Goal: Find specific page/section: Find specific page/section

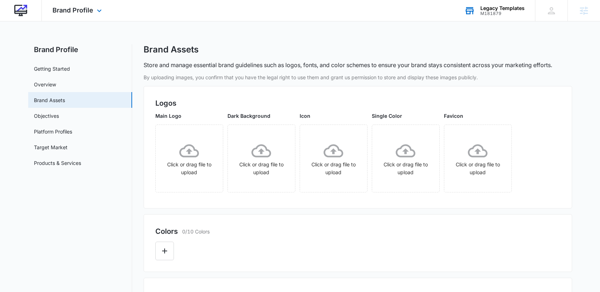
click at [484, 14] on div "M181879" at bounding box center [502, 13] width 44 height 5
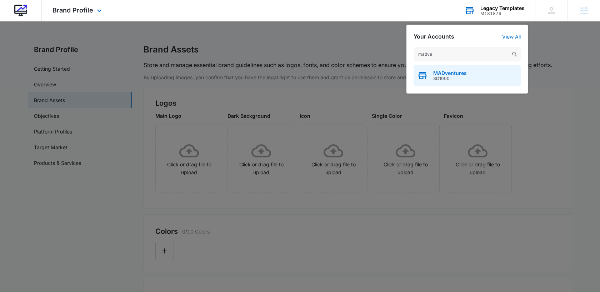
type input "madve"
click at [451, 75] on span "MADventures" at bounding box center [450, 73] width 34 height 6
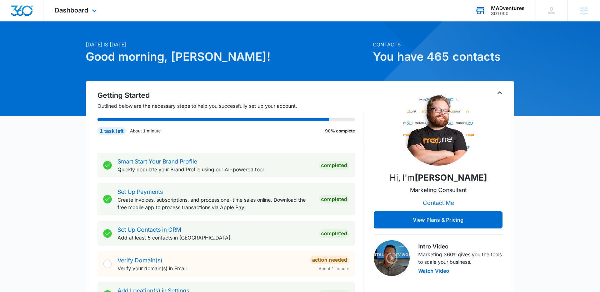
scroll to position [15, 0]
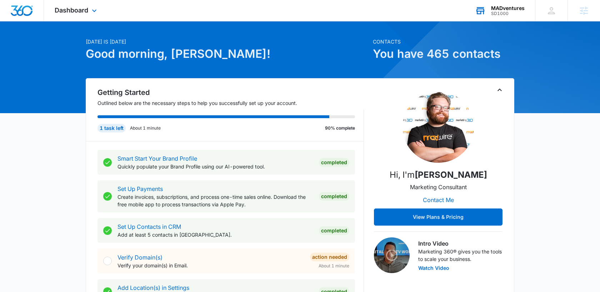
click at [79, 16] on div "Dashboard Apps Reputation Websites Forms CRM Email Social Shop Payments POS Con…" at bounding box center [76, 10] width 65 height 21
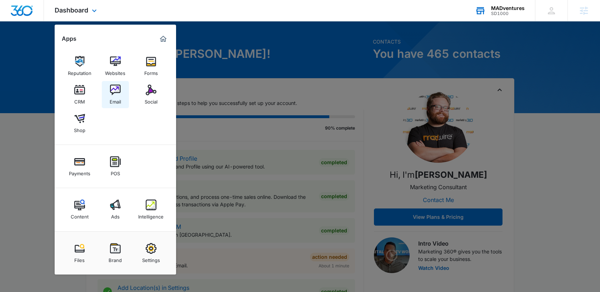
click at [118, 93] on img at bounding box center [115, 90] width 11 height 11
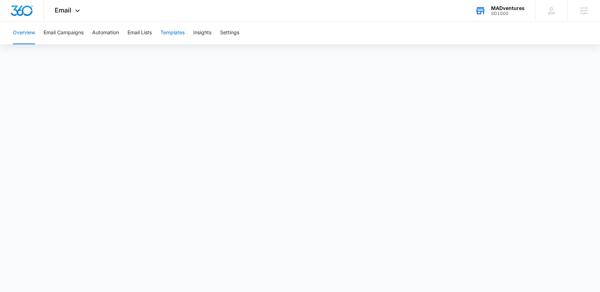
click at [171, 28] on button "Templates" at bounding box center [172, 32] width 24 height 23
click at [63, 9] on span "Email" at bounding box center [63, 9] width 17 height 7
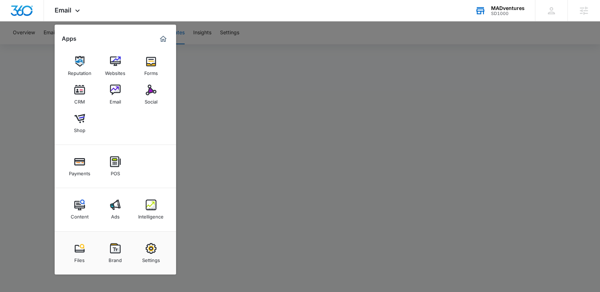
click at [190, 83] on div at bounding box center [300, 146] width 600 height 292
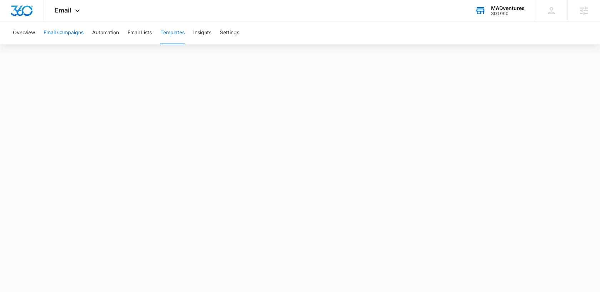
click at [61, 30] on button "Email Campaigns" at bounding box center [64, 32] width 40 height 23
click at [176, 29] on button "Templates" at bounding box center [172, 32] width 24 height 23
click at [112, 29] on button "Automation" at bounding box center [105, 32] width 27 height 23
click at [76, 32] on button "Email Campaigns" at bounding box center [64, 32] width 40 height 23
click at [106, 31] on button "Automation" at bounding box center [105, 32] width 27 height 23
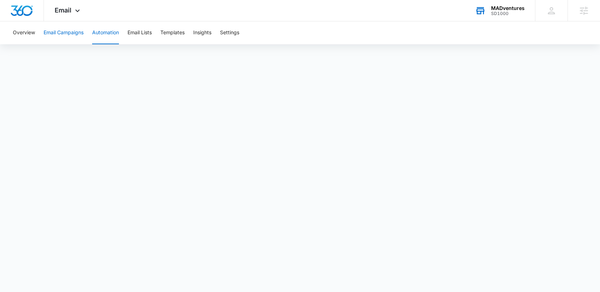
click at [66, 35] on button "Email Campaigns" at bounding box center [64, 32] width 40 height 23
click at [69, 35] on button "Email Campaigns" at bounding box center [64, 32] width 40 height 23
click at [106, 34] on button "Automation" at bounding box center [105, 32] width 27 height 23
click at [174, 35] on button "Templates" at bounding box center [172, 32] width 24 height 23
click at [110, 32] on button "Automation" at bounding box center [105, 32] width 27 height 23
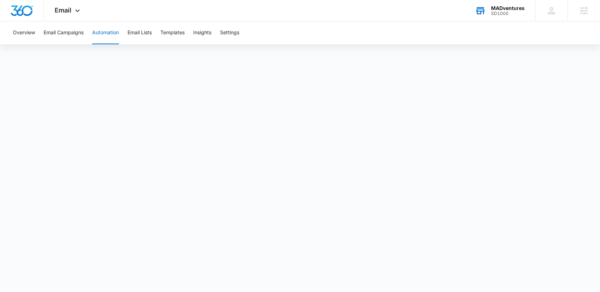
click at [504, 14] on div "SD1000" at bounding box center [508, 13] width 34 height 5
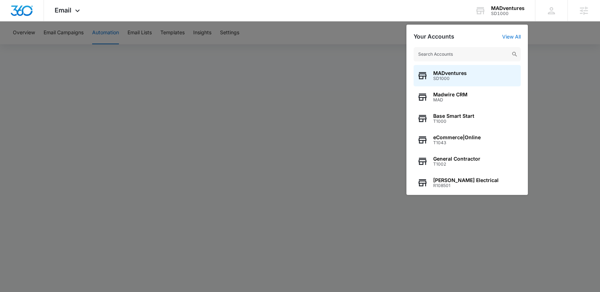
type input "s"
type input "smart"
click at [453, 75] on span "Base Smart Start" at bounding box center [453, 73] width 41 height 6
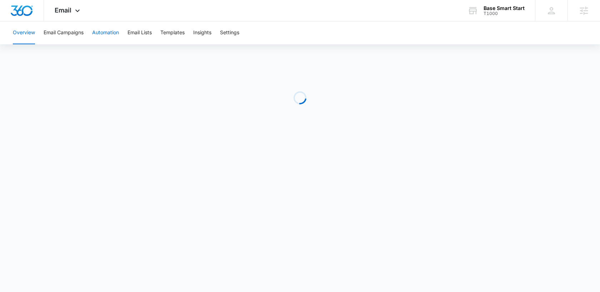
click at [101, 37] on button "Automation" at bounding box center [105, 32] width 27 height 23
click at [174, 32] on button "Templates" at bounding box center [172, 32] width 24 height 23
click at [114, 33] on button "Automation" at bounding box center [105, 32] width 27 height 23
click at [73, 31] on button "Email Campaigns" at bounding box center [64, 32] width 40 height 23
click at [502, 6] on div "Base Smart Start" at bounding box center [504, 8] width 41 height 6
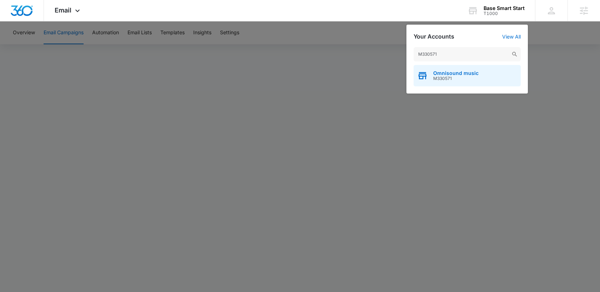
type input "M330571"
click at [454, 76] on span "M330571" at bounding box center [455, 78] width 45 height 5
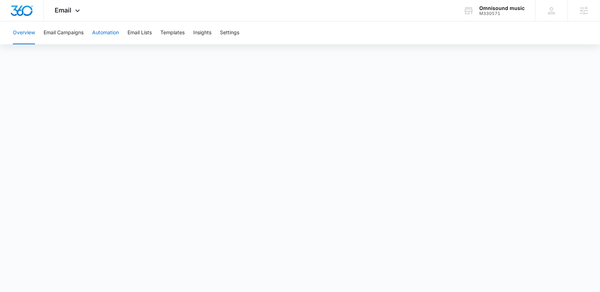
click at [102, 35] on button "Automation" at bounding box center [105, 32] width 27 height 23
click at [539, 44] on div "Overview Email Campaigns Automation Email Lists Templates Insights Settings" at bounding box center [300, 32] width 583 height 23
click at [502, 9] on div "Omnisound music" at bounding box center [501, 8] width 45 height 6
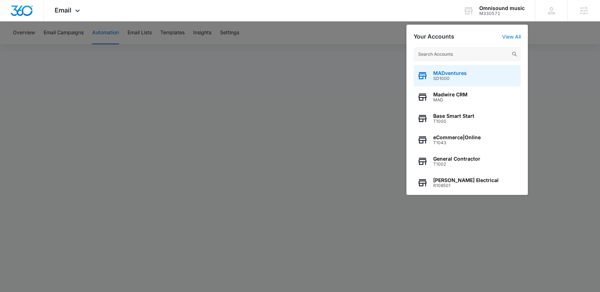
click at [466, 80] on div "MADventures SD1000" at bounding box center [467, 75] width 107 height 21
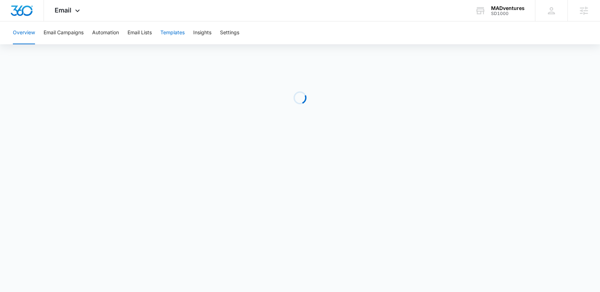
click at [167, 37] on button "Templates" at bounding box center [172, 32] width 24 height 23
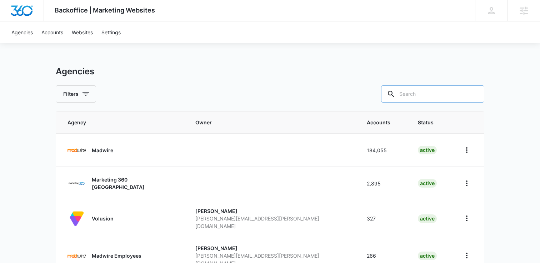
click at [464, 91] on input "text" at bounding box center [432, 93] width 103 height 17
click at [524, 16] on div "Agencies" at bounding box center [523, 10] width 32 height 21
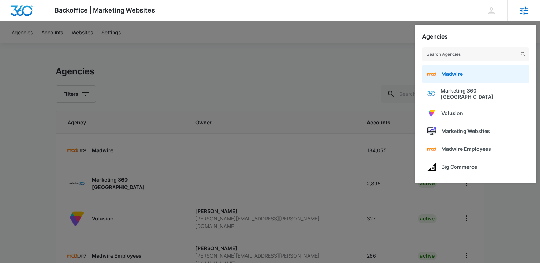
click at [459, 76] on span "Madwire" at bounding box center [451, 74] width 21 height 6
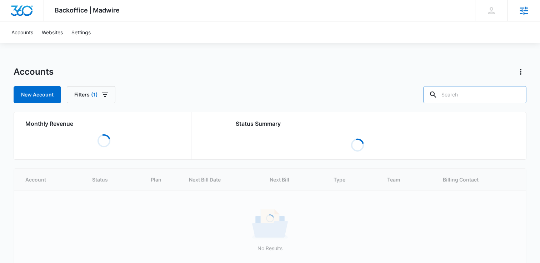
click at [468, 95] on input "text" at bounding box center [474, 94] width 103 height 17
paste input "M330571"
type input "M330571"
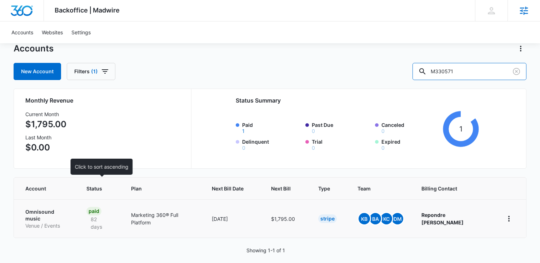
scroll to position [24, 0]
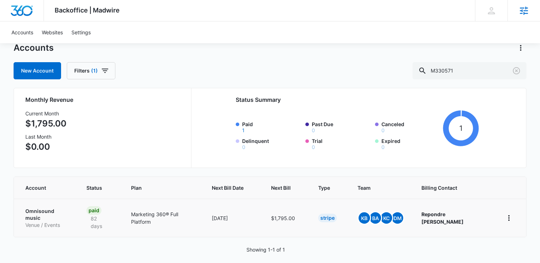
click at [55, 210] on p "Omnisound music" at bounding box center [47, 214] width 44 height 14
